Goal: Task Accomplishment & Management: Use online tool/utility

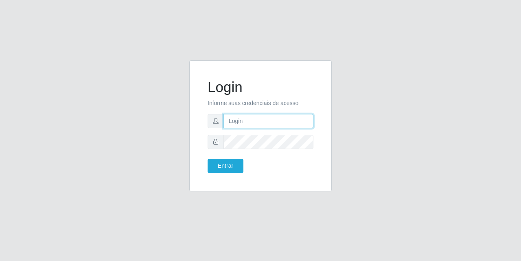
click at [283, 120] on input "text" at bounding box center [269, 121] width 90 height 14
type input "[EMAIL_ADDRESS][DOMAIN_NAME]"
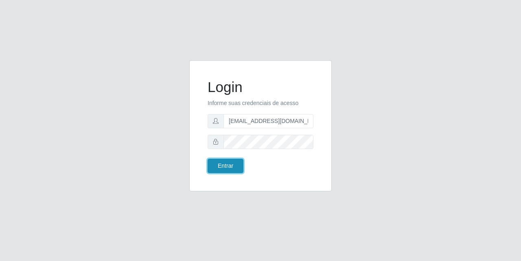
click at [220, 166] on button "Entrar" at bounding box center [226, 166] width 36 height 14
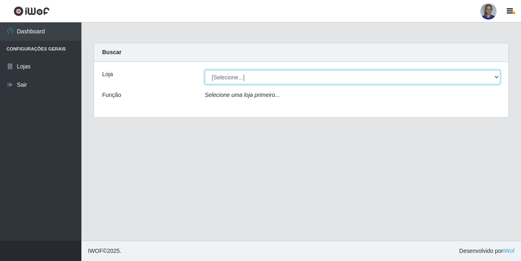
click at [490, 79] on select "[Selecione...] Supermercado [GEOGRAPHIC_DATA]" at bounding box center [353, 77] width 296 height 14
select select "165"
click at [205, 70] on select "[Selecione...] Supermercado [GEOGRAPHIC_DATA]" at bounding box center [353, 77] width 296 height 14
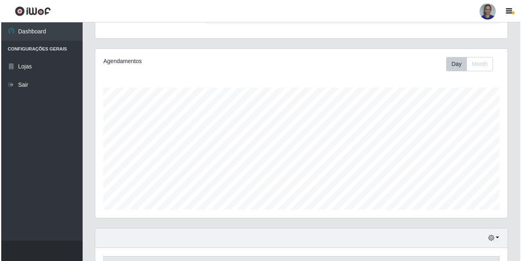
scroll to position [237, 0]
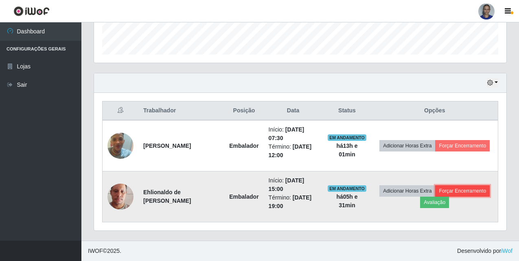
click at [466, 189] on button "Forçar Encerramento" at bounding box center [462, 190] width 55 height 11
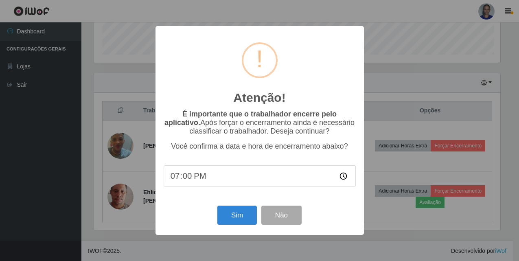
scroll to position [169, 408]
click at [248, 215] on button "Sim" at bounding box center [237, 215] width 39 height 19
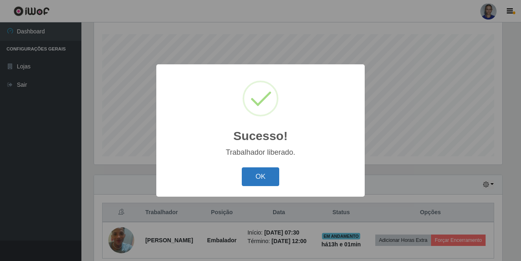
click at [263, 176] on button "OK" at bounding box center [261, 176] width 38 height 19
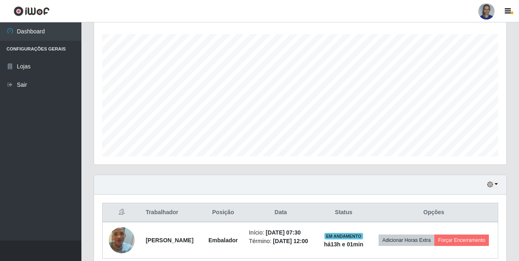
scroll to position [177, 0]
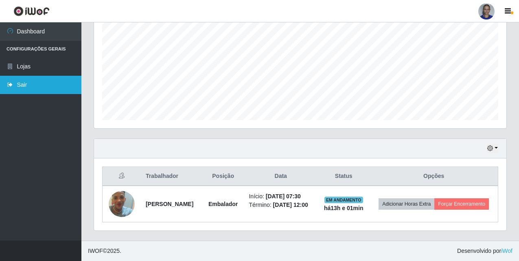
click at [37, 85] on link "Sair" at bounding box center [40, 85] width 81 height 18
